Goal: Task Accomplishment & Management: Use online tool/utility

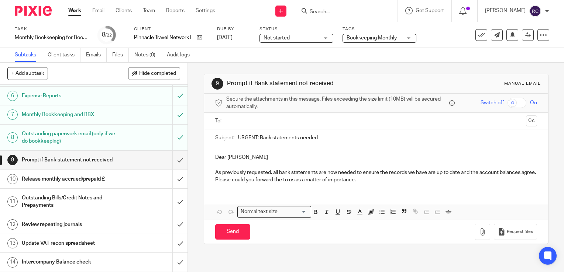
scroll to position [148, 0]
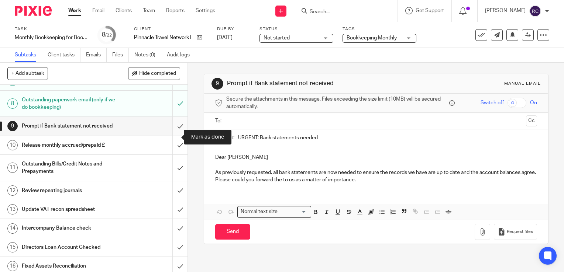
click at [172, 135] on input "submit" at bounding box center [93, 126] width 187 height 18
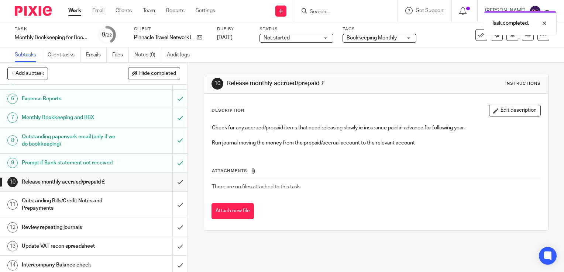
scroll to position [111, 0]
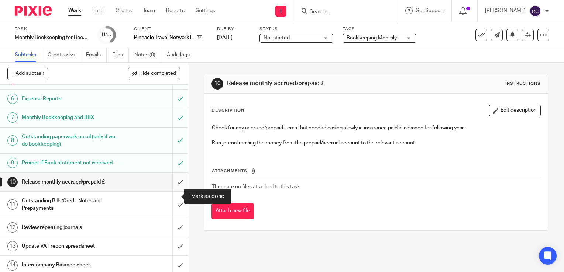
click at [170, 191] on input "submit" at bounding box center [93, 182] width 187 height 18
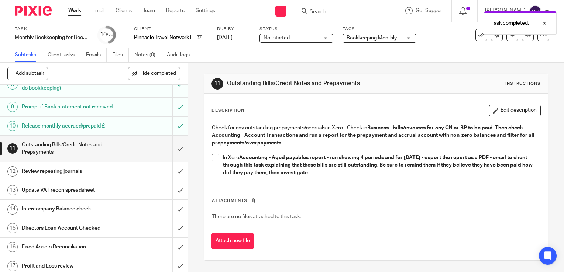
scroll to position [184, 0]
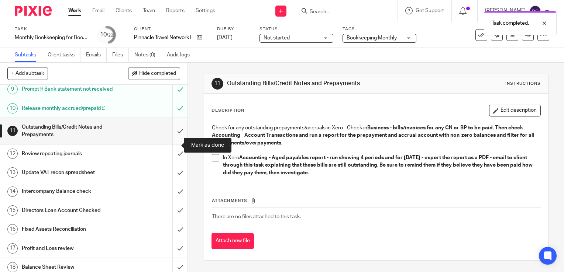
click at [170, 144] on input "submit" at bounding box center [93, 131] width 187 height 26
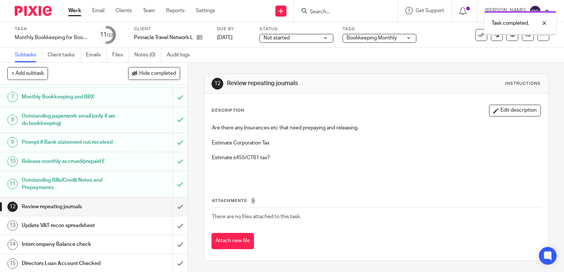
scroll to position [148, 0]
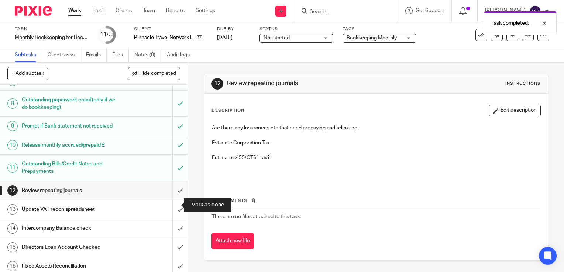
click at [170, 200] on input "submit" at bounding box center [93, 190] width 187 height 18
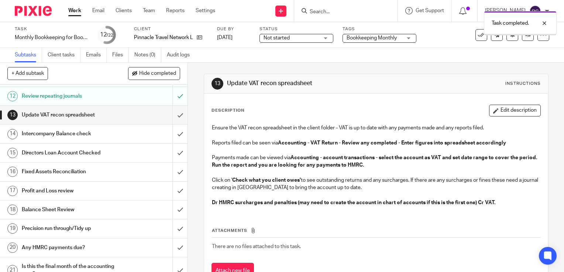
scroll to position [258, 0]
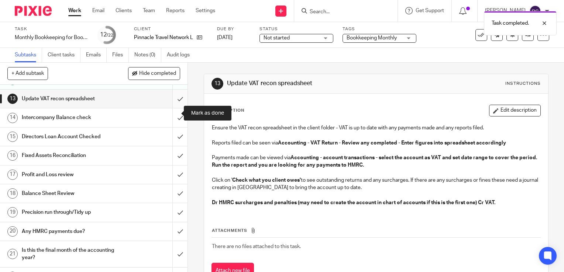
click at [171, 108] on input "submit" at bounding box center [93, 99] width 187 height 18
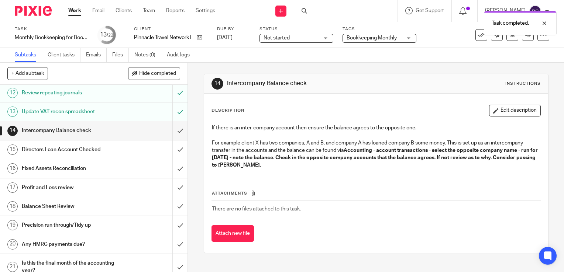
scroll to position [258, 0]
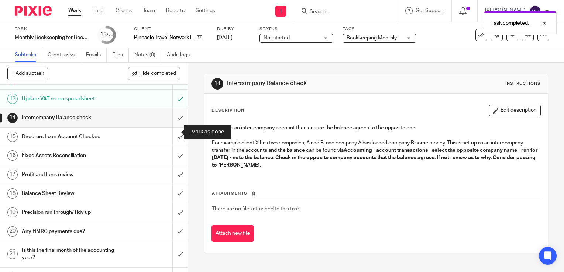
click at [171, 127] on input "submit" at bounding box center [93, 117] width 187 height 18
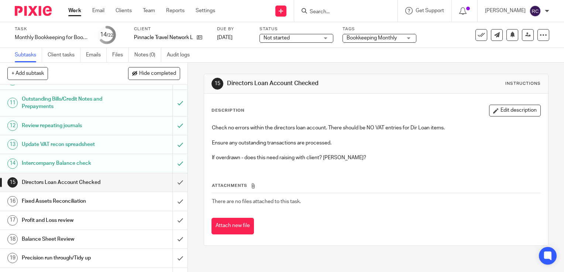
scroll to position [286, 0]
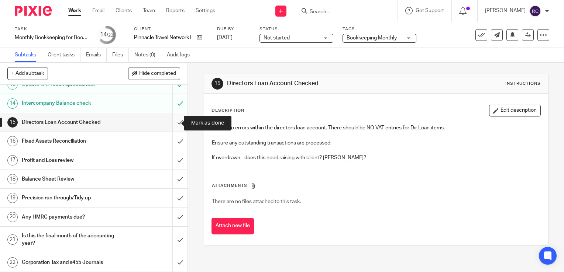
click at [173, 123] on input "submit" at bounding box center [93, 122] width 187 height 18
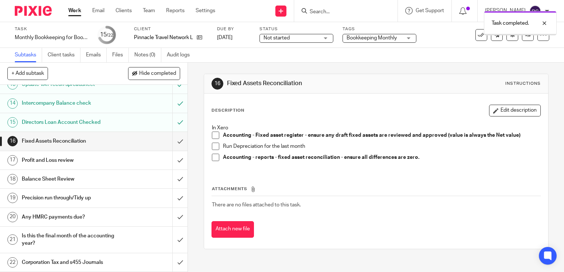
scroll to position [286, 0]
click at [172, 142] on input "submit" at bounding box center [93, 141] width 187 height 18
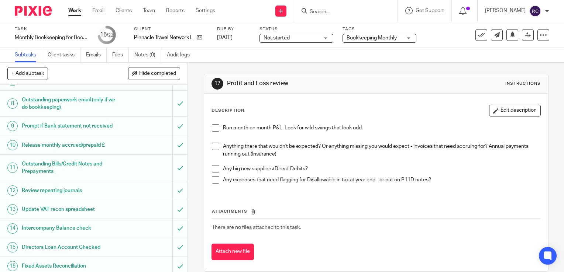
scroll to position [286, 0]
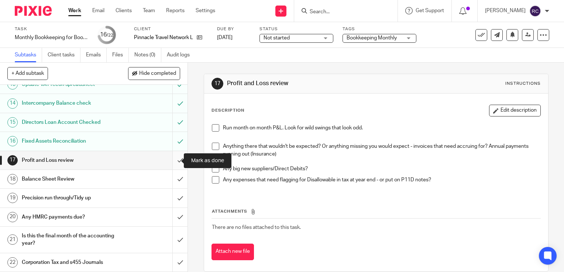
click at [171, 159] on input "submit" at bounding box center [93, 160] width 187 height 18
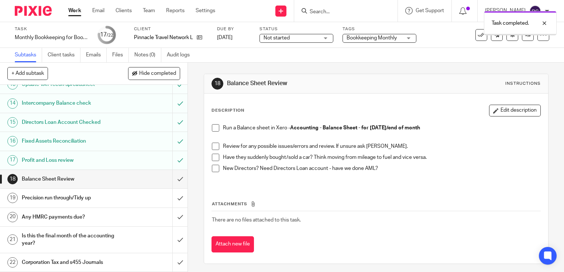
scroll to position [286, 0]
click at [171, 179] on input "submit" at bounding box center [93, 179] width 187 height 18
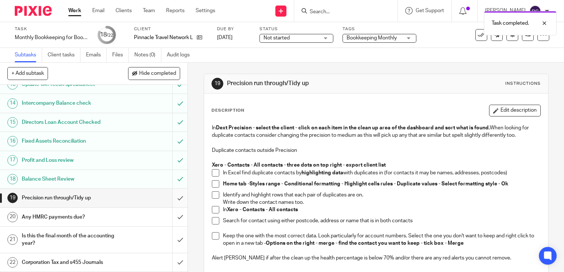
scroll to position [286, 0]
click at [172, 198] on input "submit" at bounding box center [93, 198] width 187 height 18
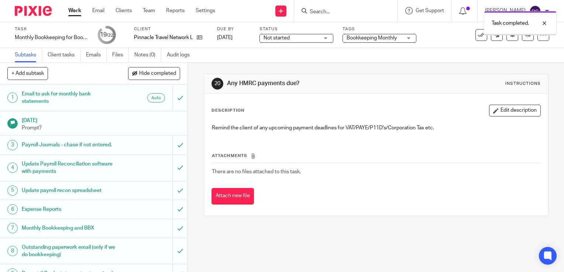
scroll to position [286, 0]
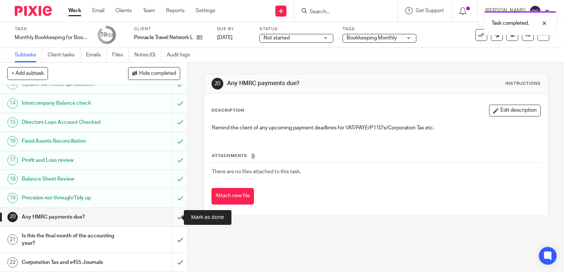
click at [172, 215] on input "submit" at bounding box center [93, 217] width 187 height 18
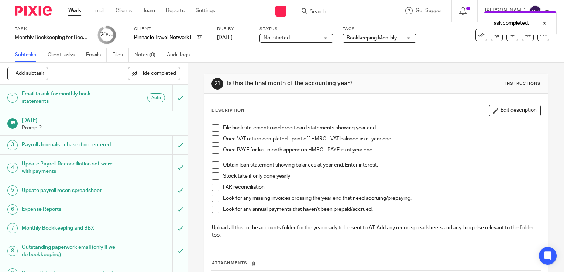
click at [475, 34] on div "Task completed." at bounding box center [419, 21] width 274 height 28
click at [474, 34] on div "Task completed." at bounding box center [419, 21] width 274 height 28
click at [477, 34] on icon at bounding box center [480, 34] width 7 height 7
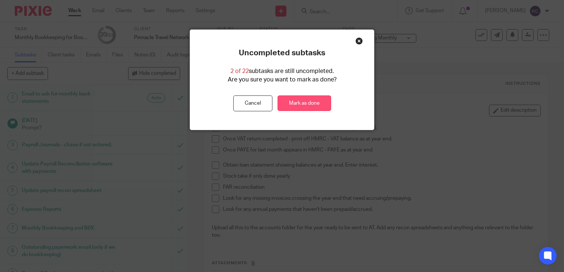
click at [291, 101] on link "Mark as done" at bounding box center [303, 104] width 53 height 16
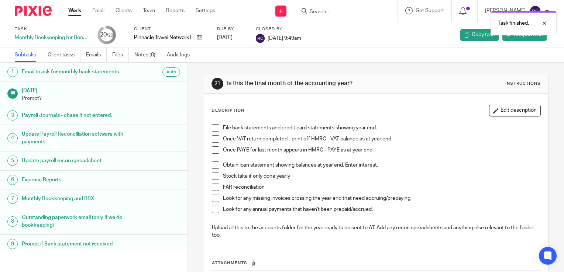
click at [31, 11] on img at bounding box center [33, 11] width 37 height 10
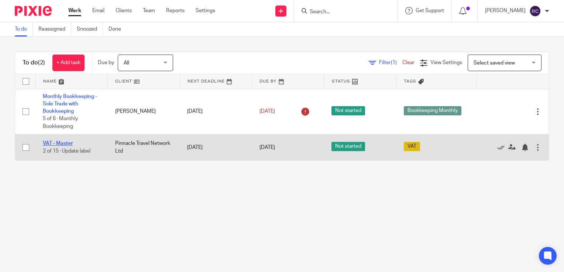
click at [62, 142] on link "VAT - Master" at bounding box center [58, 143] width 30 height 5
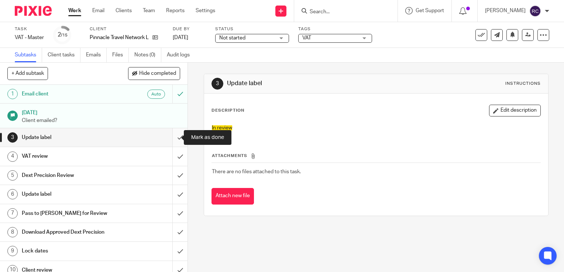
click at [171, 136] on input "submit" at bounding box center [93, 137] width 187 height 18
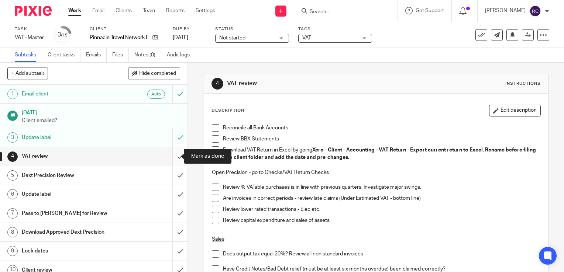
click at [172, 156] on input "submit" at bounding box center [93, 156] width 187 height 18
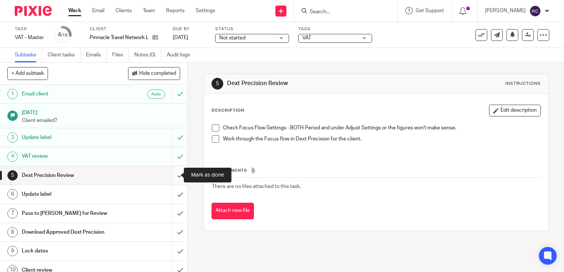
click at [172, 173] on input "submit" at bounding box center [93, 175] width 187 height 18
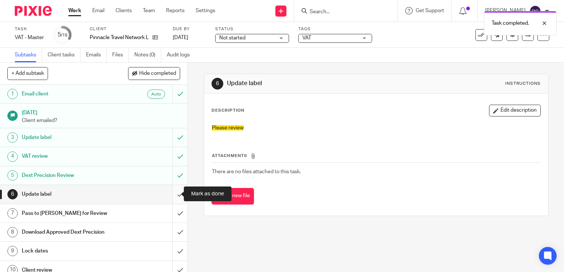
click at [170, 193] on input "submit" at bounding box center [93, 194] width 187 height 18
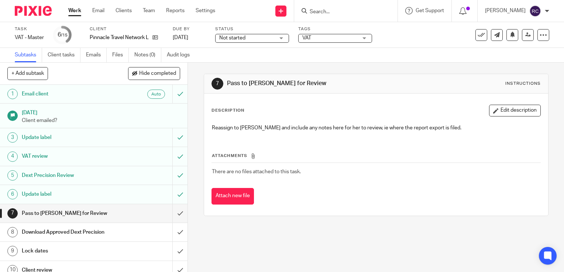
click at [241, 197] on button "Attach new file" at bounding box center [232, 196] width 42 height 17
click at [237, 195] on button "Attach new file" at bounding box center [232, 196] width 42 height 17
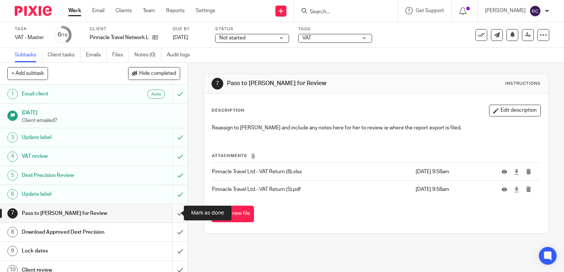
click at [171, 211] on input "submit" at bounding box center [93, 213] width 187 height 18
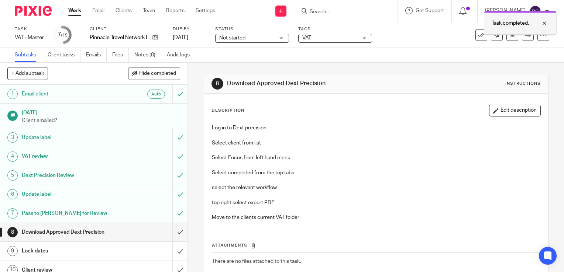
click at [546, 21] on div at bounding box center [539, 23] width 20 height 9
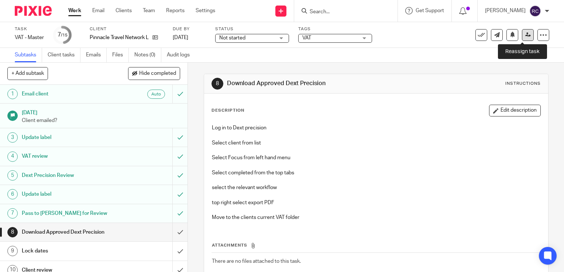
click at [525, 35] on icon at bounding box center [528, 35] width 6 height 6
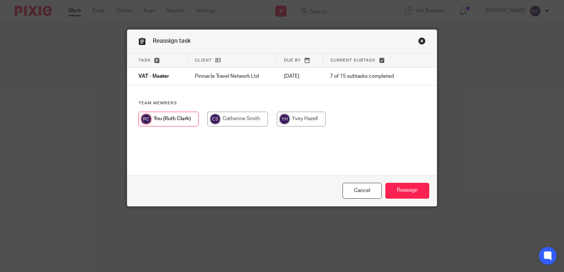
click at [228, 117] on input "radio" at bounding box center [237, 119] width 60 height 15
radio input "true"
click at [408, 192] on input "Reassign" at bounding box center [407, 191] width 44 height 16
